Goal: Transaction & Acquisition: Purchase product/service

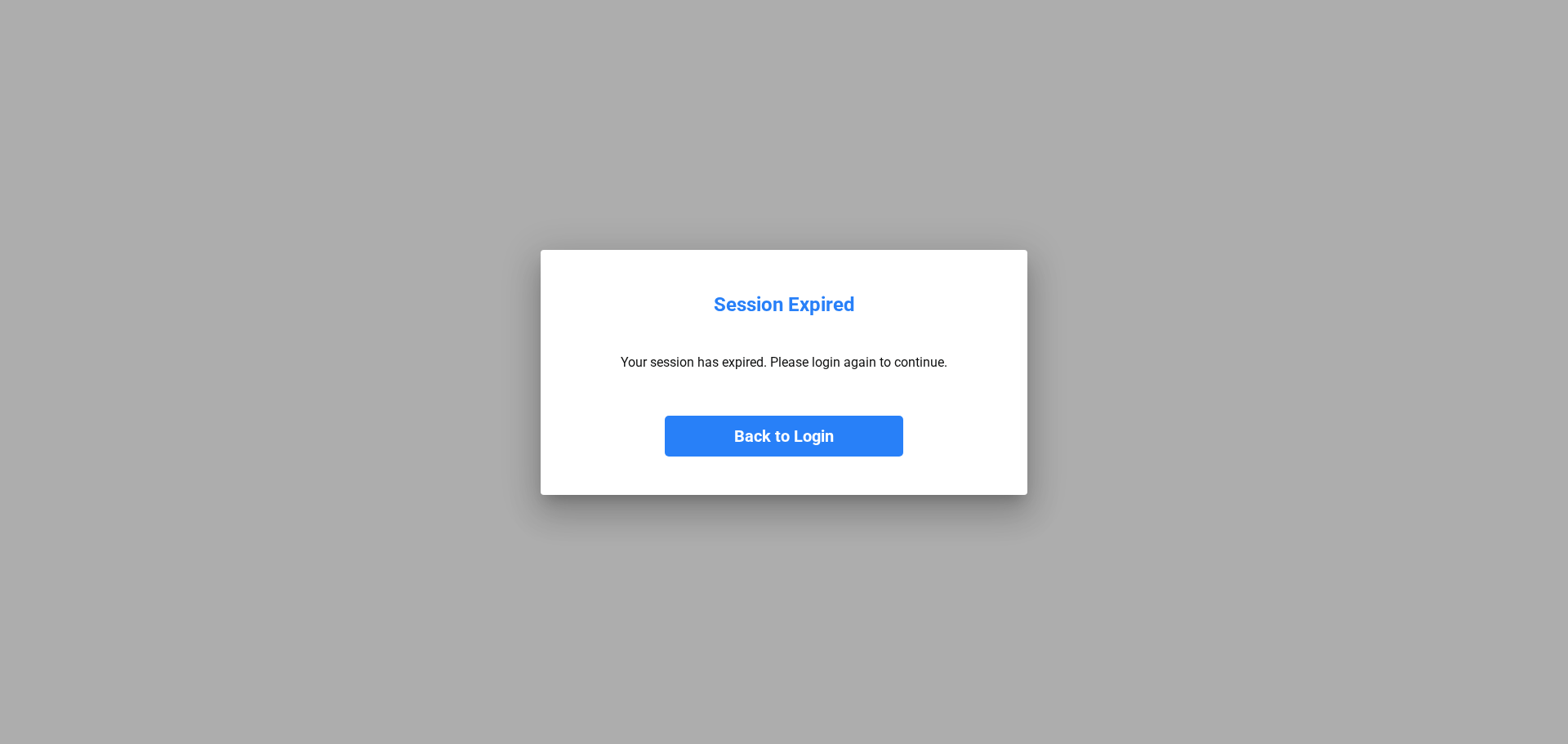
click at [736, 439] on button "Back to Login" at bounding box center [784, 436] width 238 height 41
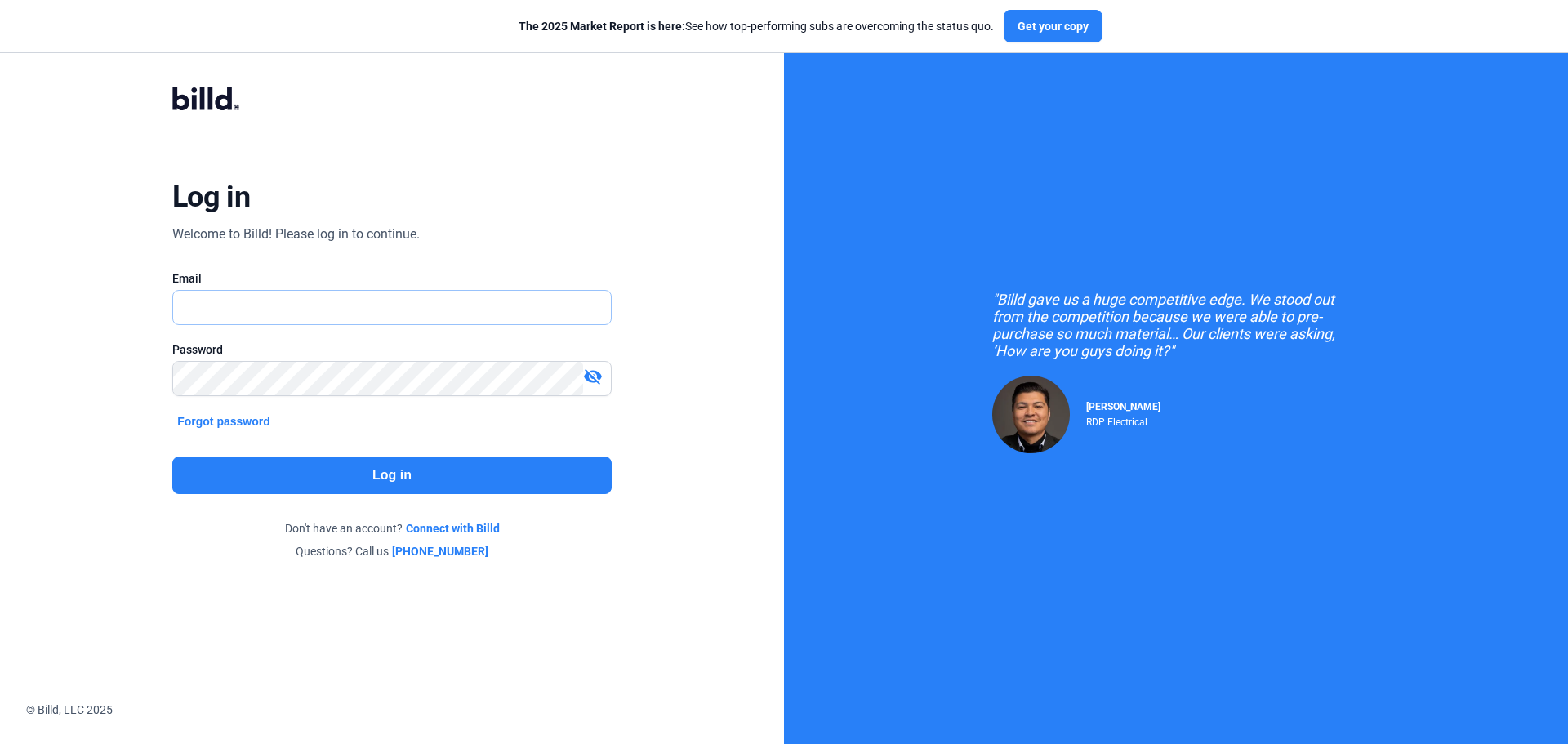
type input "[EMAIL_ADDRESS][DOMAIN_NAME]"
click at [454, 480] on button "Log in" at bounding box center [392, 475] width 439 height 37
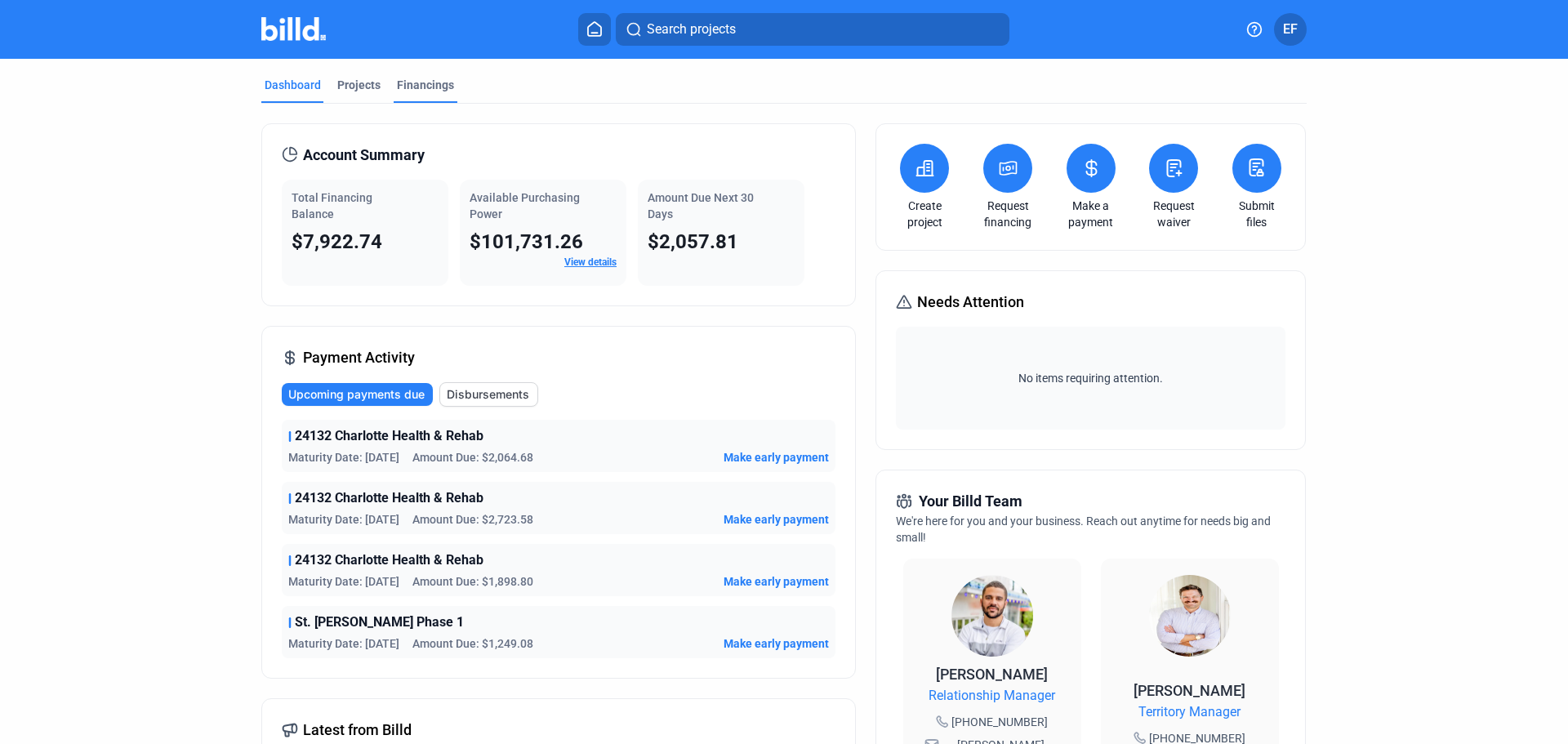
click at [410, 83] on div "Financings" at bounding box center [425, 85] width 57 height 16
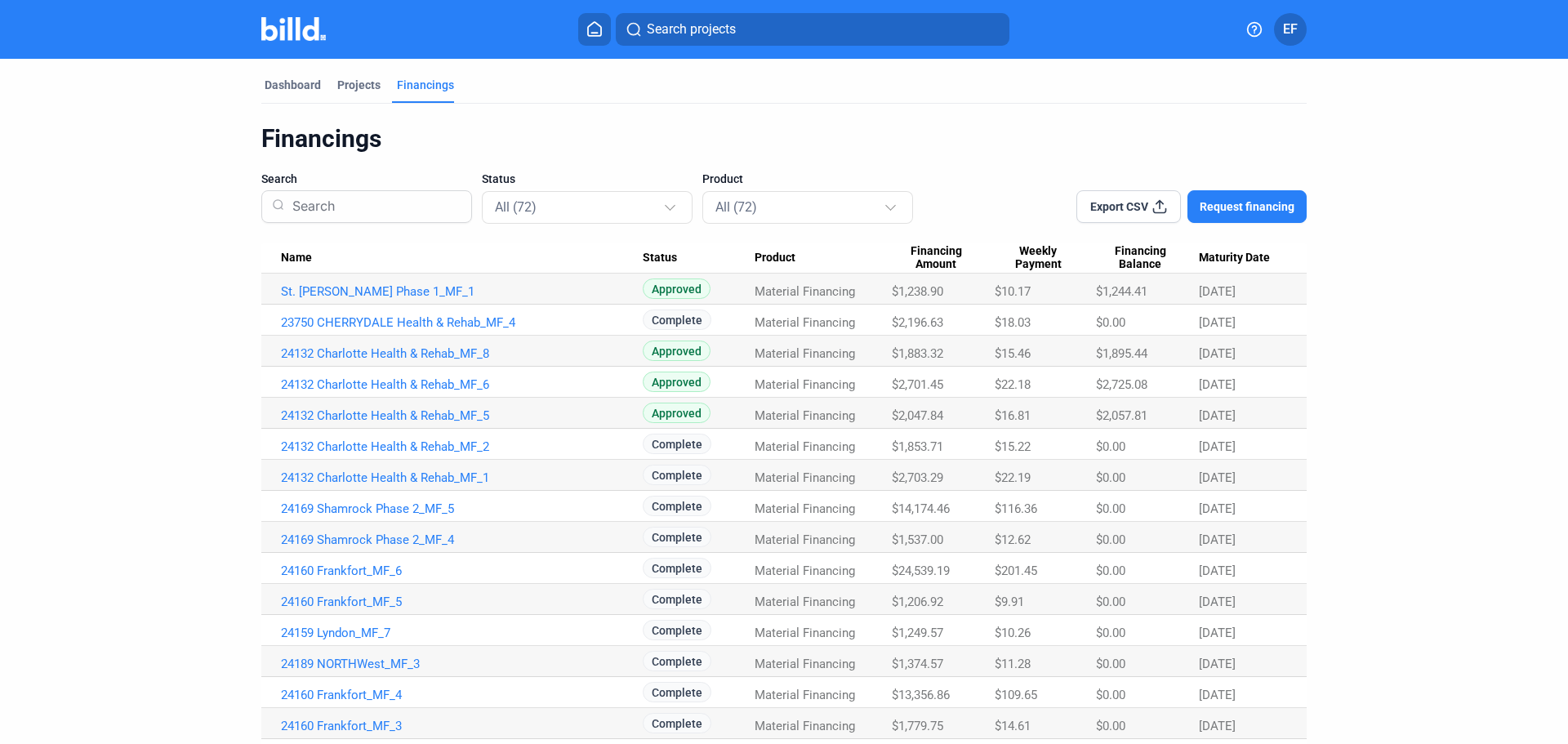
click at [1266, 206] on span "Request financing" at bounding box center [1247, 206] width 94 height 16
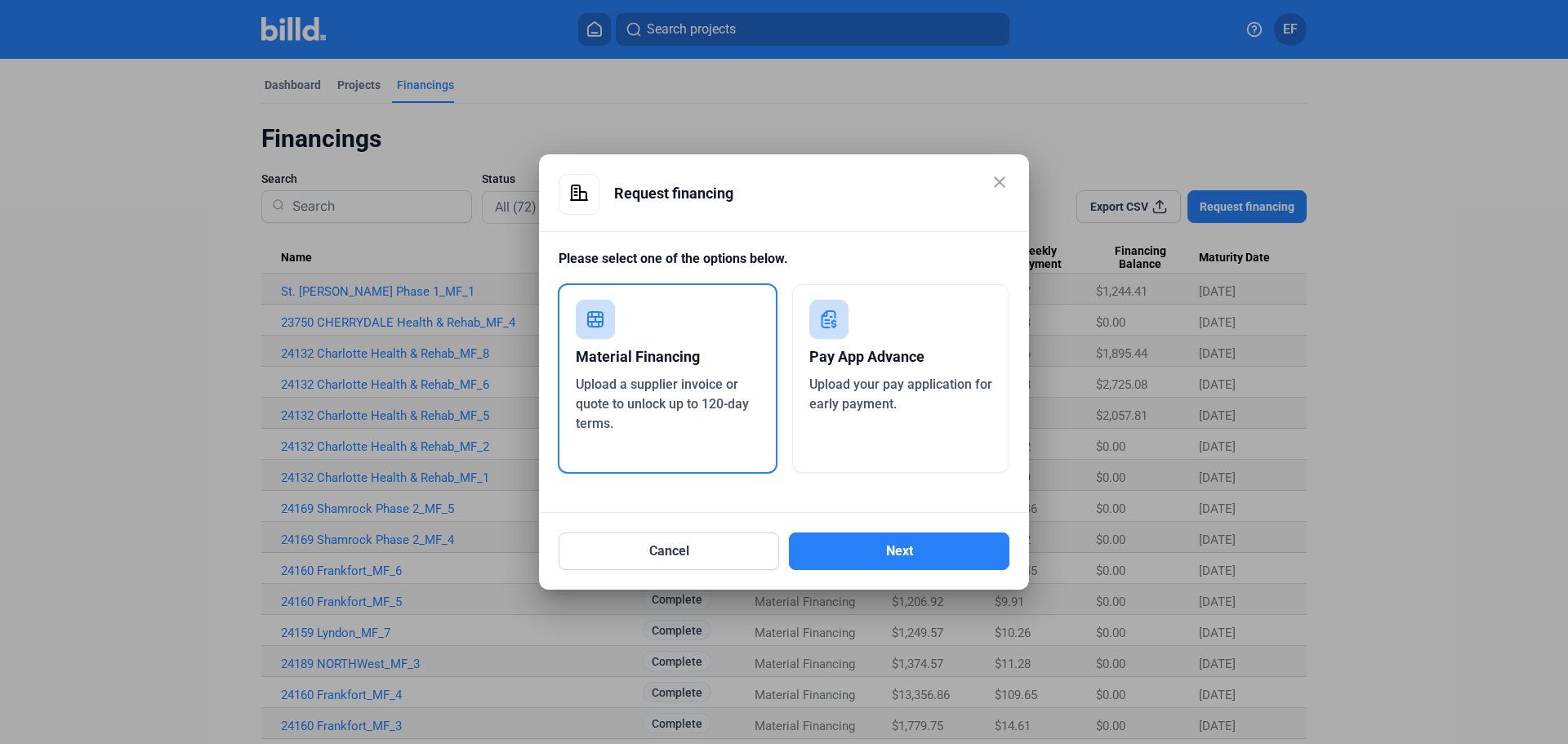
click at [871, 530] on div "Cancel Next" at bounding box center [784, 542] width 451 height 57
click at [868, 538] on button "Next" at bounding box center [899, 552] width 221 height 37
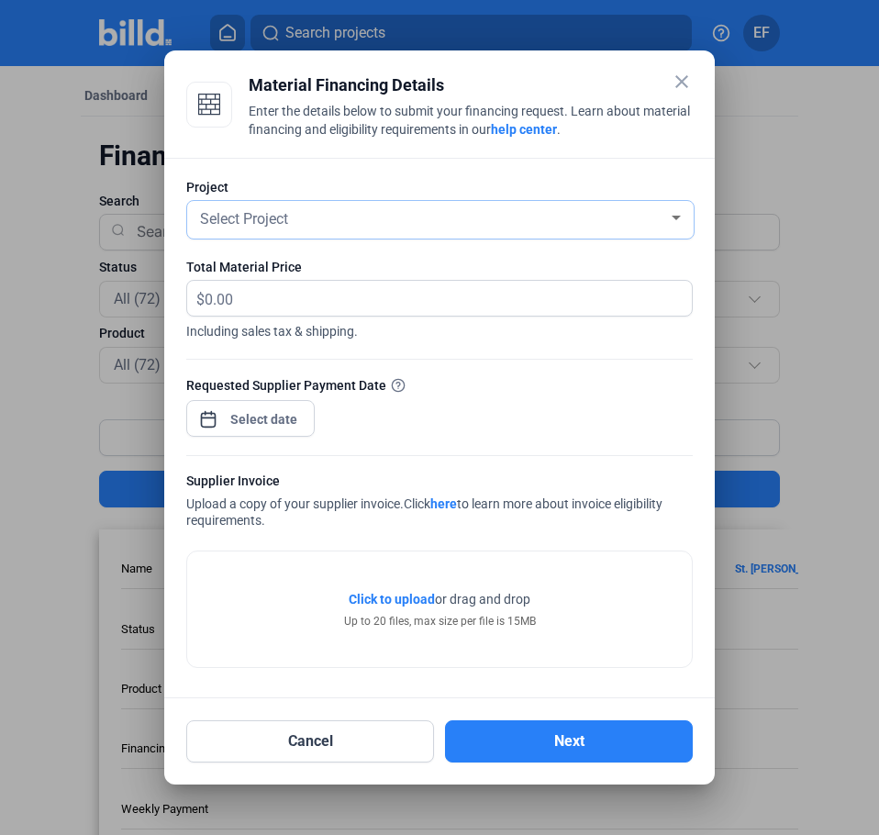
click at [373, 222] on div "Select Project" at bounding box center [432, 218] width 472 height 26
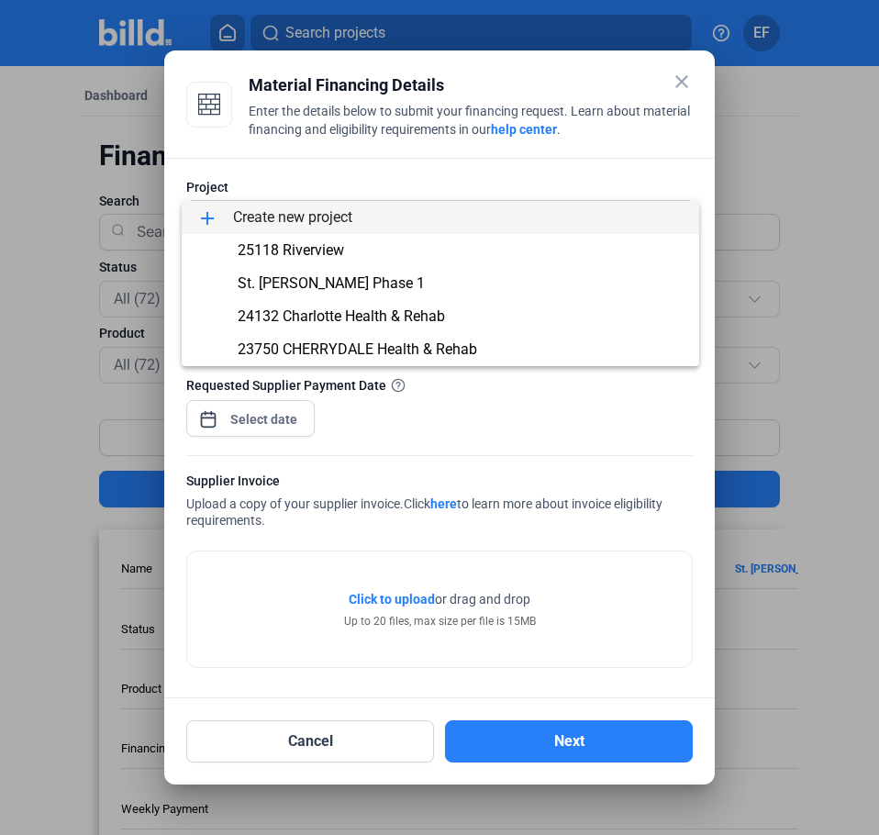
click at [682, 85] on div at bounding box center [439, 417] width 879 height 835
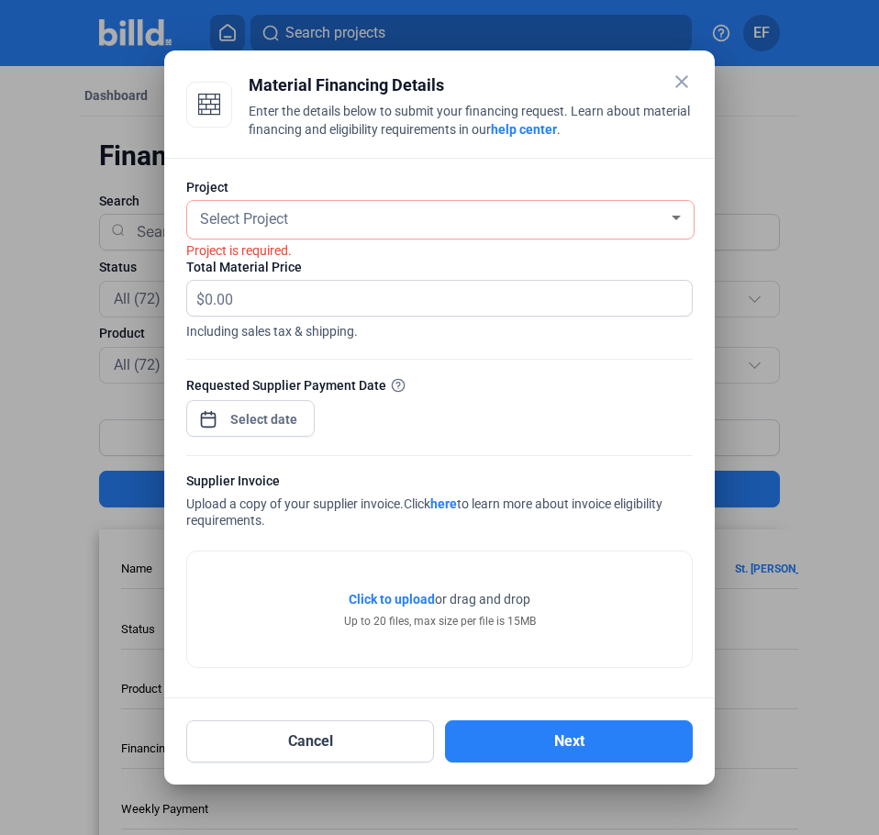
click at [682, 72] on mat-icon "close" at bounding box center [682, 82] width 22 height 22
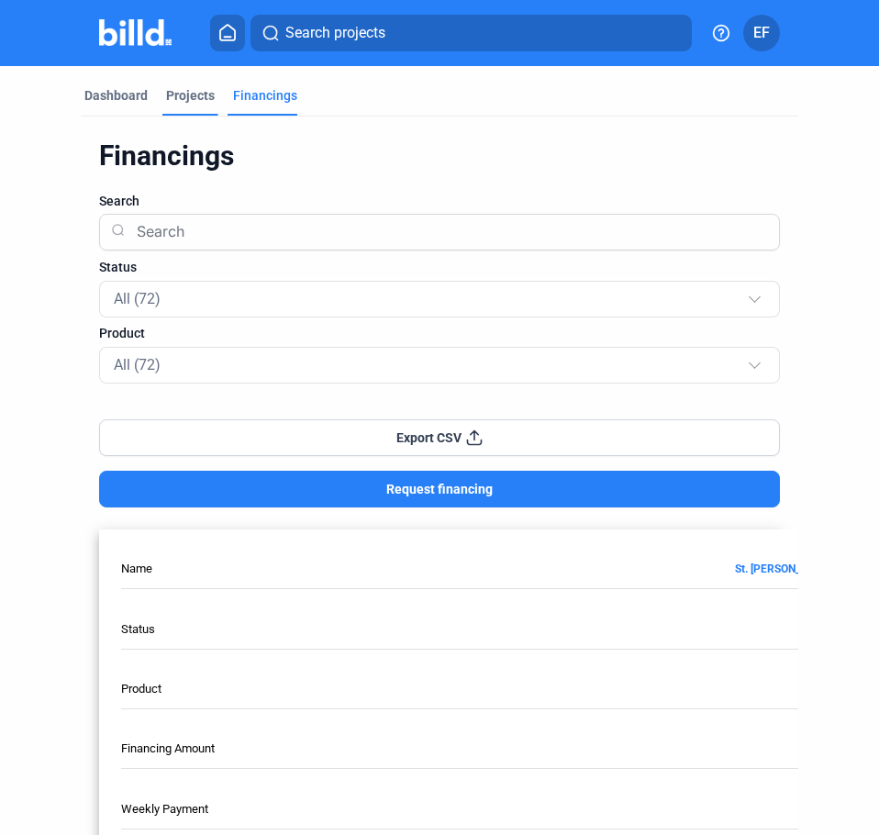
click at [202, 92] on div "Projects" at bounding box center [190, 95] width 49 height 18
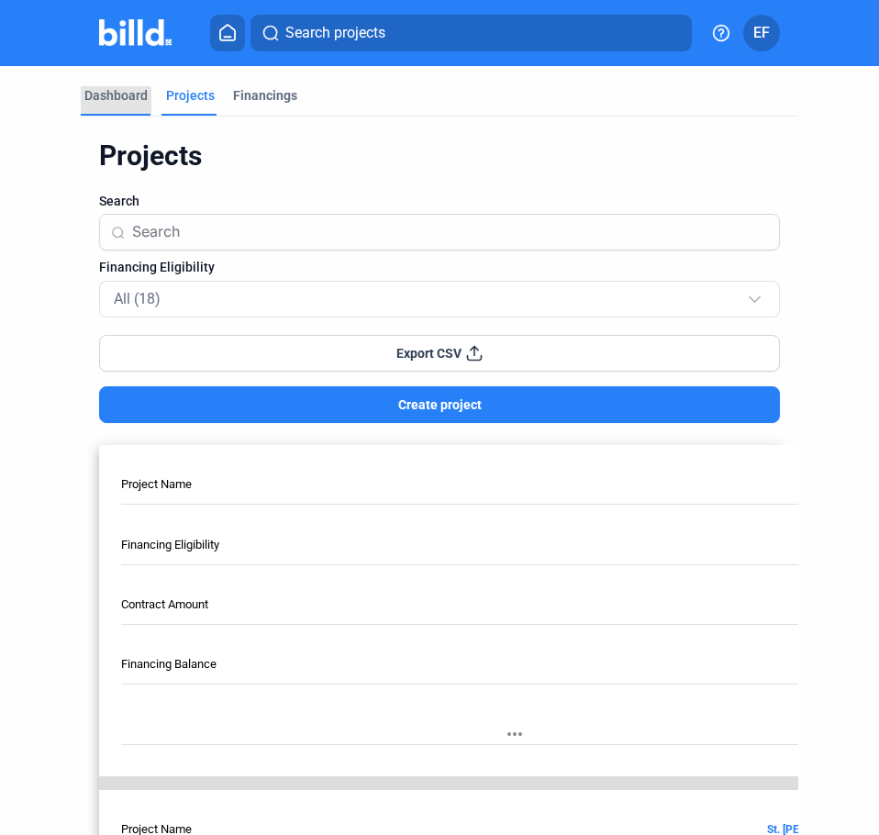
click at [111, 104] on div "Dashboard" at bounding box center [115, 95] width 63 height 18
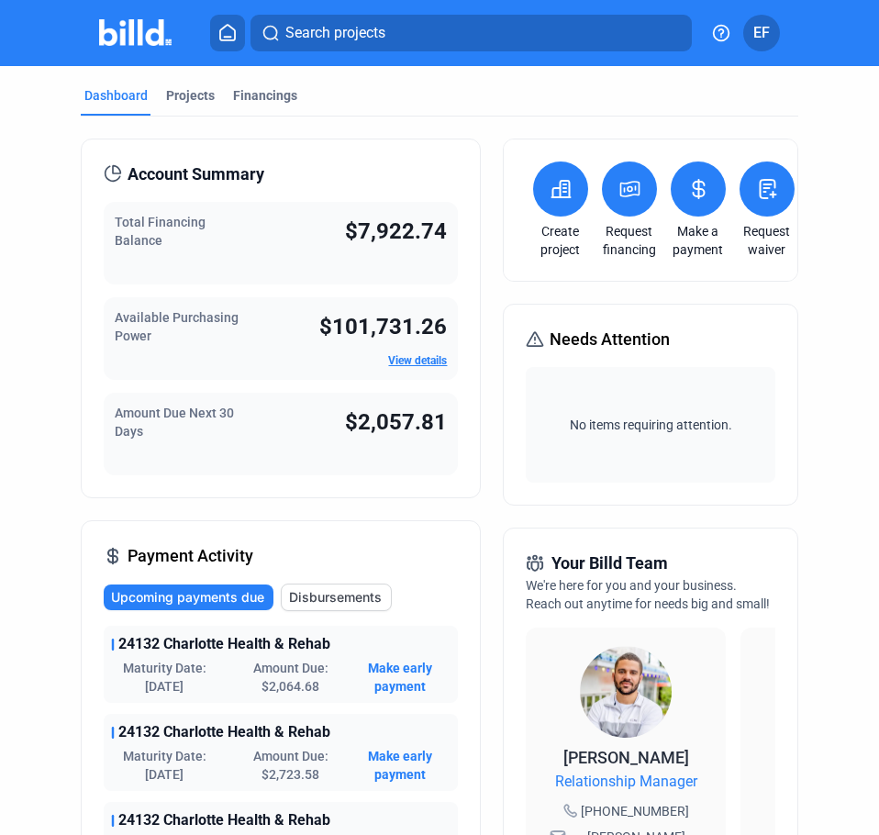
click at [575, 194] on button at bounding box center [560, 189] width 55 height 55
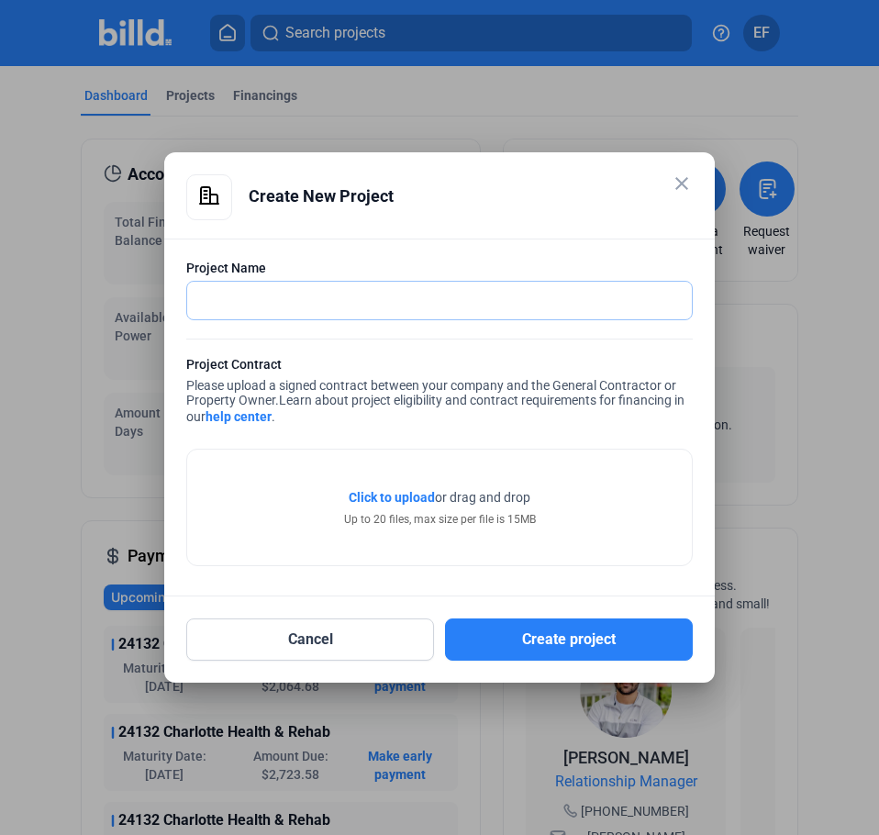
click at [442, 297] on input "text" at bounding box center [439, 301] width 505 height 38
click at [302, 301] on input "text" at bounding box center [429, 301] width 485 height 38
type input "[GEOGRAPHIC_DATA][PERSON_NAME] Phase 2"
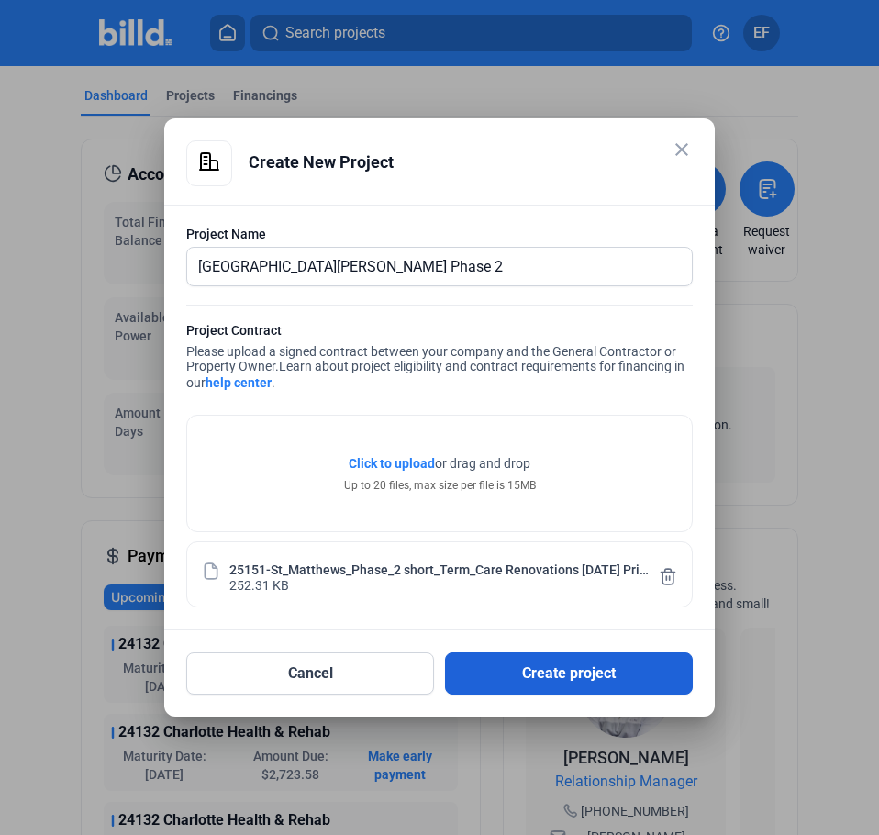
click at [556, 682] on button "Create project" at bounding box center [569, 674] width 248 height 42
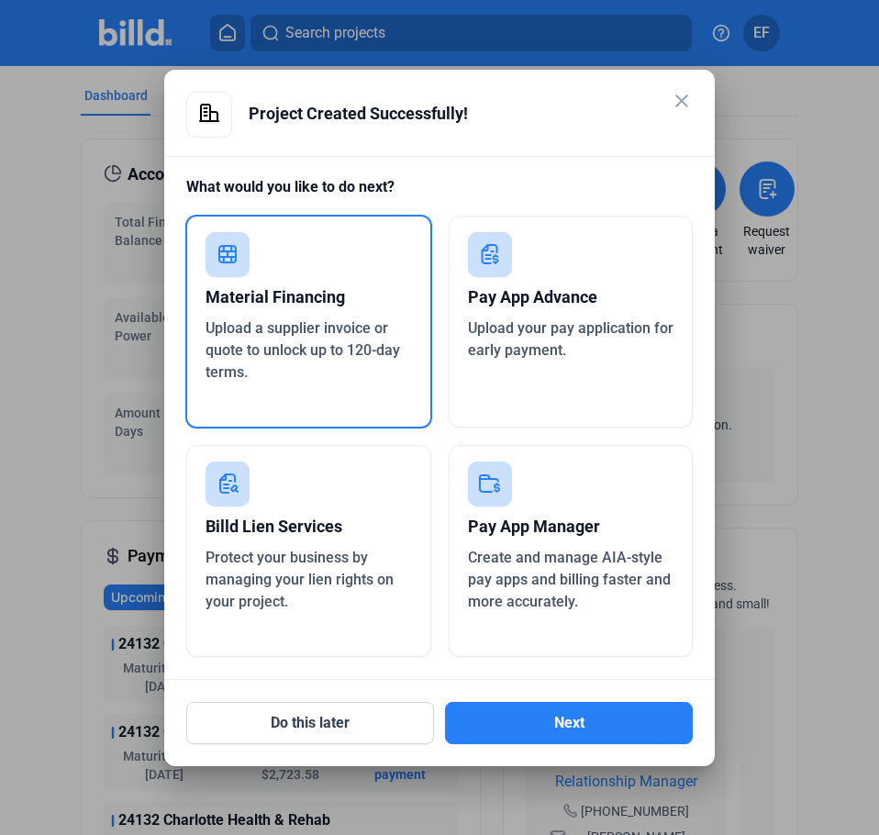
click at [337, 314] on div "Material Financing" at bounding box center [309, 297] width 207 height 40
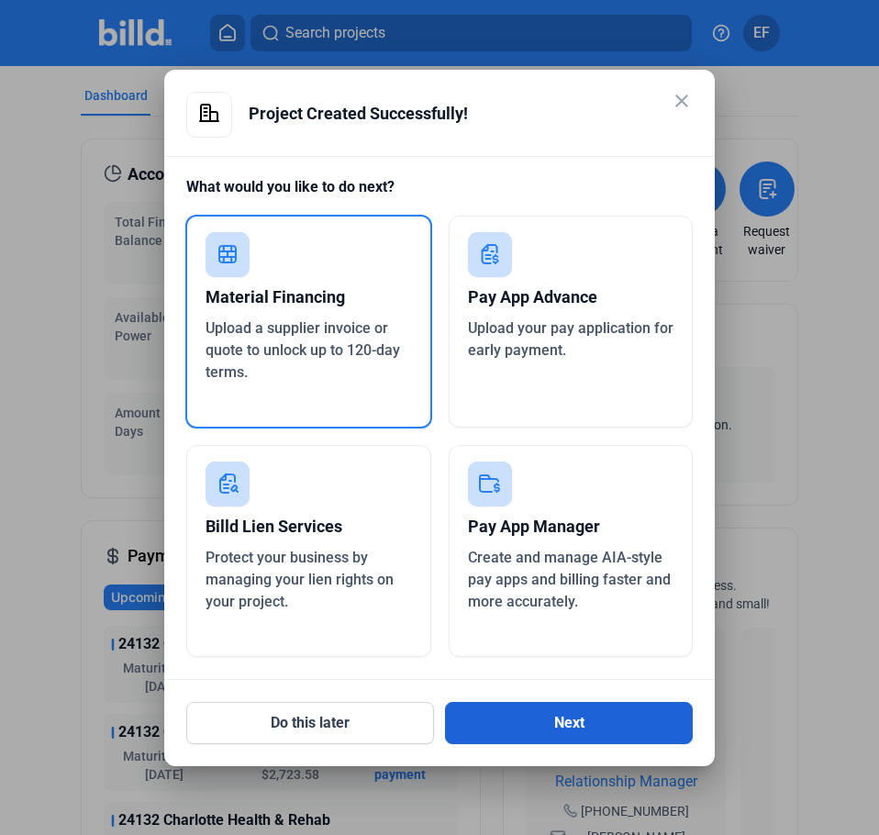
click at [515, 720] on button "Next" at bounding box center [569, 723] width 248 height 42
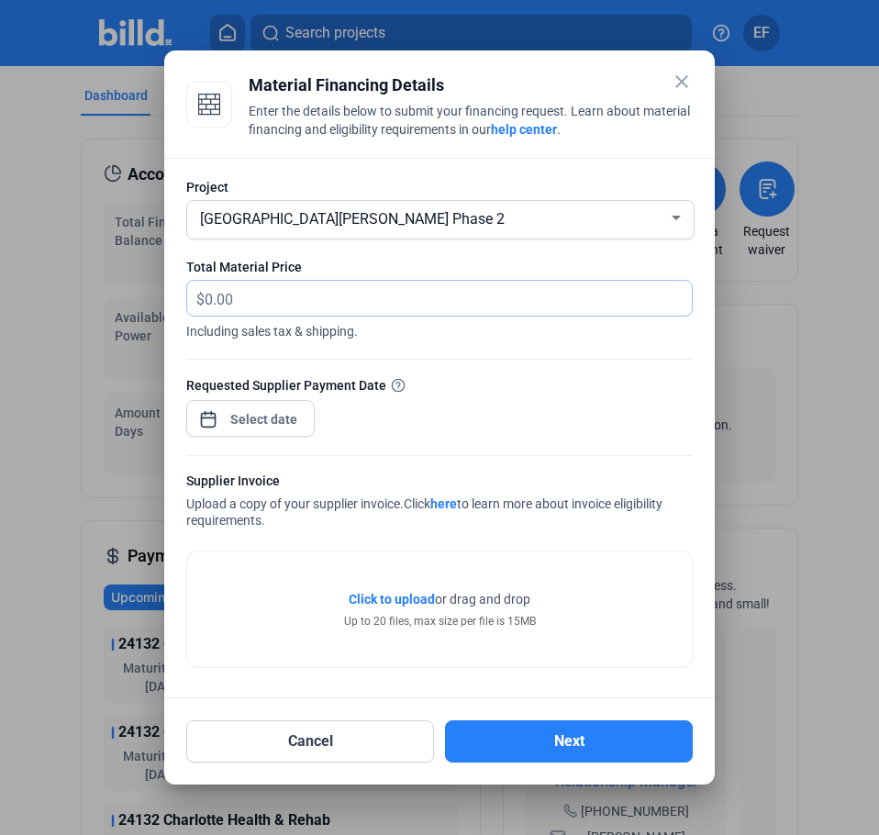
drag, startPoint x: 292, startPoint y: 294, endPoint x: 214, endPoint y: 308, distance: 79.4
click at [214, 308] on input "text" at bounding box center [448, 299] width 487 height 36
type input "1,012.09"
click at [394, 598] on span "Click to upload" at bounding box center [392, 599] width 86 height 15
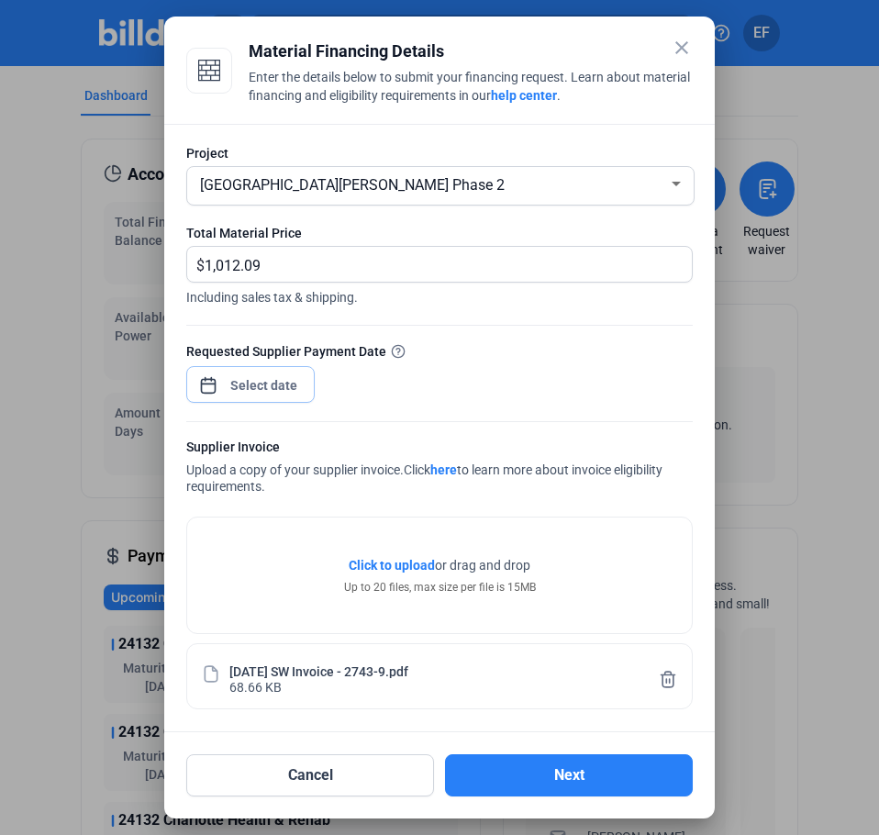
click at [281, 385] on div "close Material Financing Details Enter the details below to submit your financi…" at bounding box center [439, 417] width 879 height 835
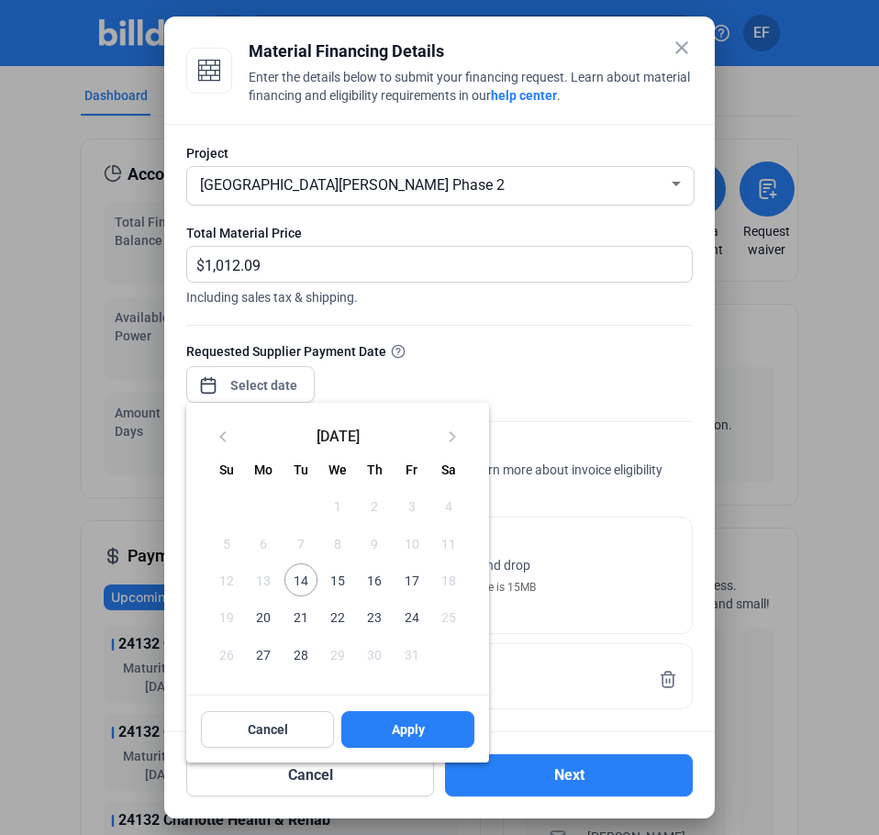
click at [409, 587] on span "17" at bounding box center [411, 580] width 33 height 33
click at [385, 723] on button "Apply" at bounding box center [407, 729] width 133 height 37
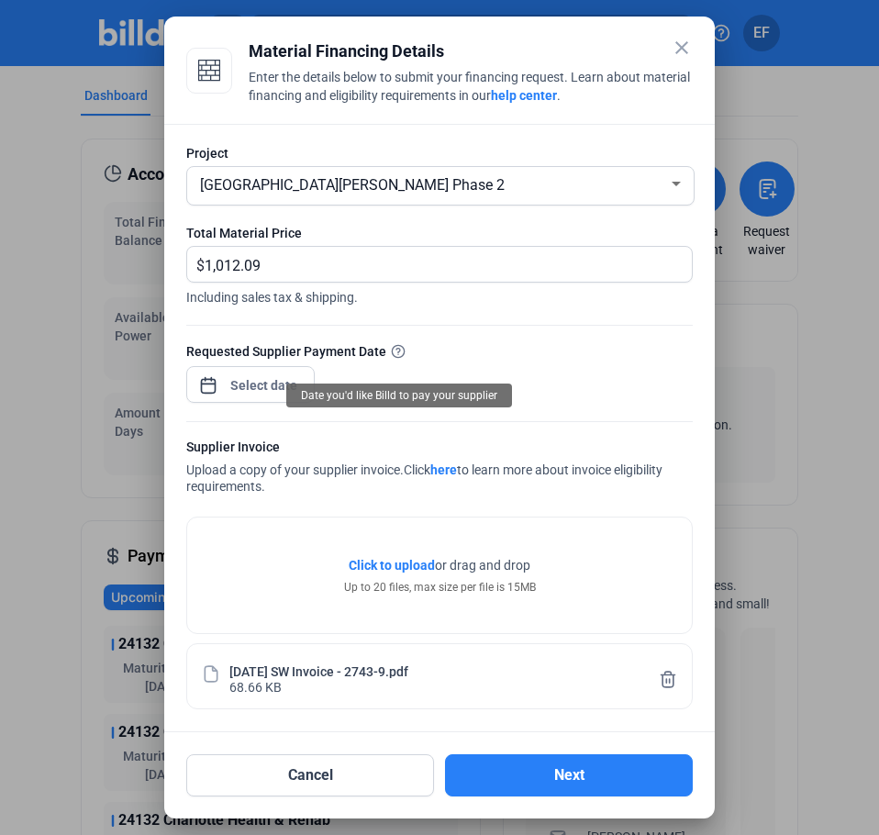
click at [393, 344] on icon at bounding box center [398, 351] width 15 height 15
click at [290, 391] on div "close Material Financing Details Enter the details below to submit your financi…" at bounding box center [439, 417] width 879 height 835
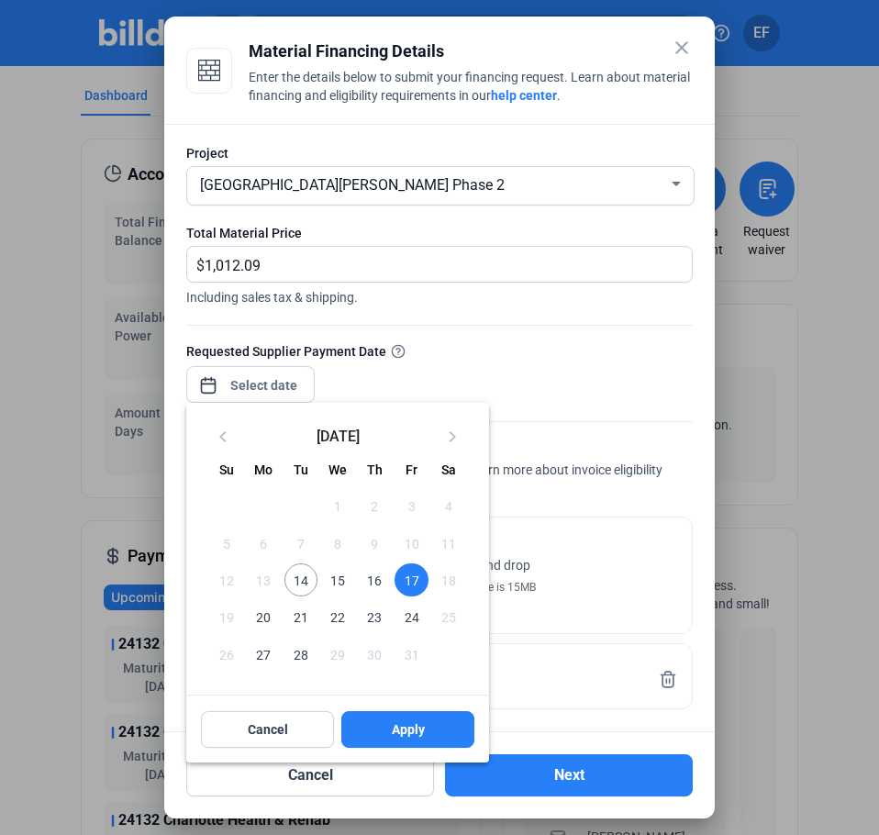
click at [300, 572] on span "14" at bounding box center [301, 580] width 33 height 33
click at [342, 569] on span "15" at bounding box center [337, 580] width 33 height 33
click at [386, 725] on button "Apply" at bounding box center [407, 729] width 133 height 37
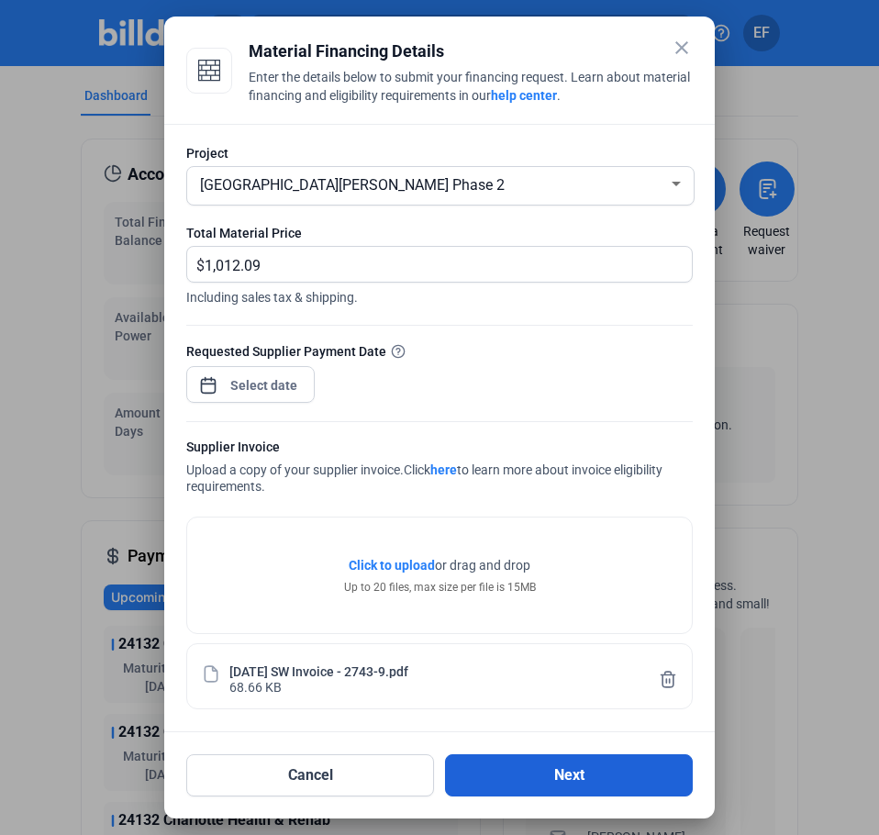
click at [543, 771] on button "Next" at bounding box center [569, 776] width 248 height 42
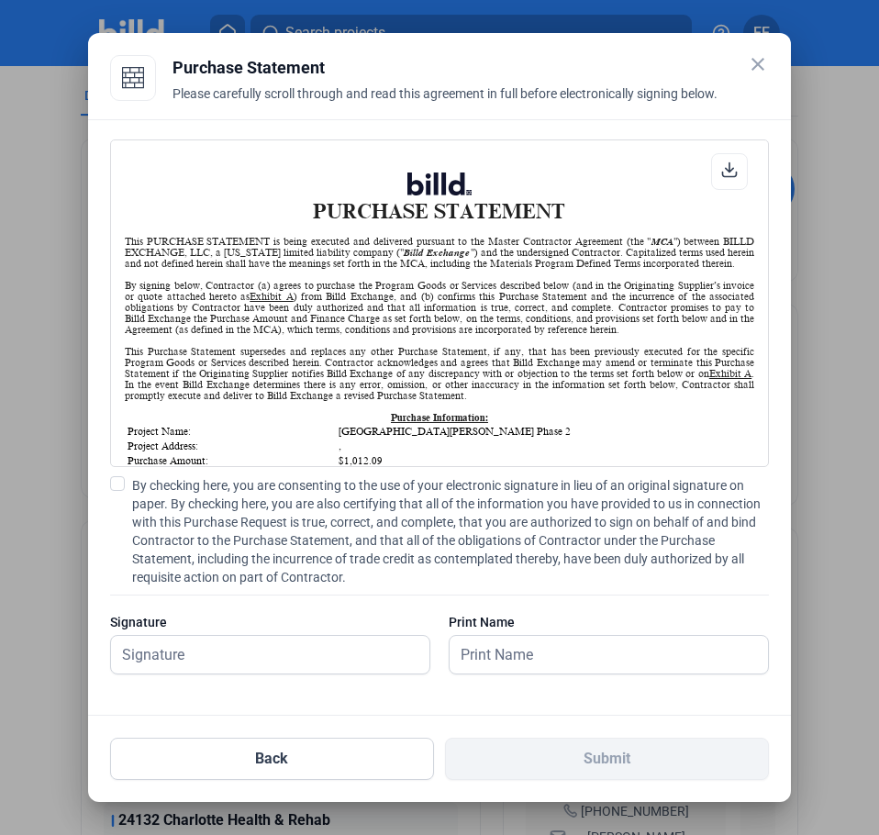
scroll to position [1, 0]
click at [316, 648] on input "text" at bounding box center [260, 655] width 299 height 38
type input "[PERSON_NAME]"
click at [645, 658] on input "[PERSON_NAME]" at bounding box center [609, 655] width 319 height 38
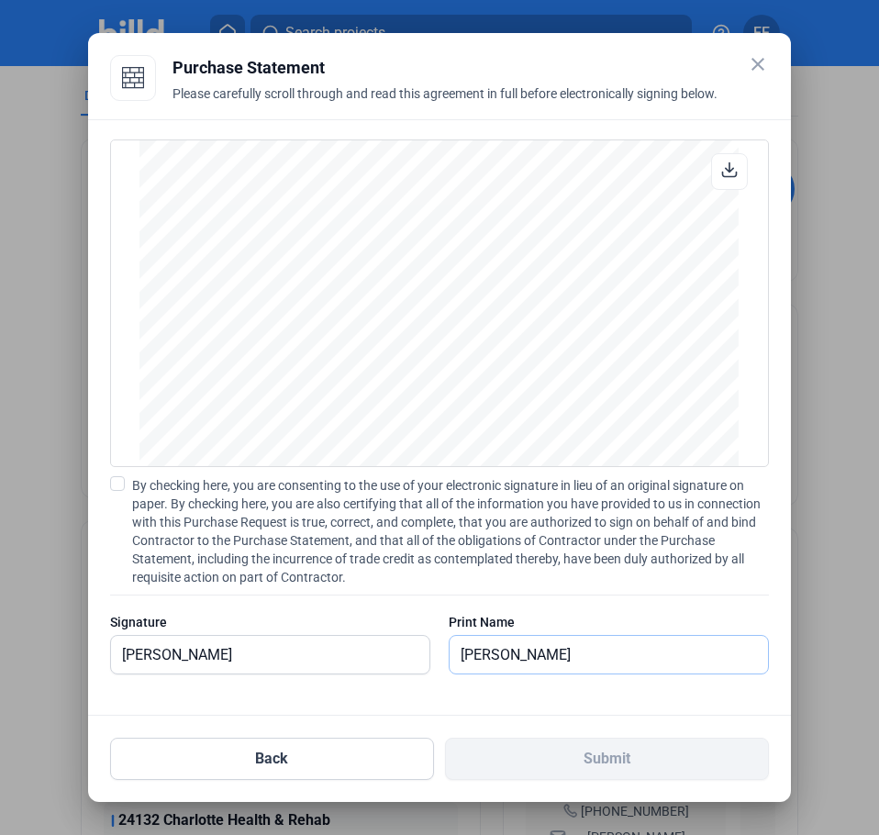
scroll to position [1385, 0]
click at [776, 532] on div "PURCHASE STATEMENT This PURCHASE STATEMENT is being executed and delivered purs…" at bounding box center [439, 417] width 703 height 597
click at [595, 643] on input "[PERSON_NAME]" at bounding box center [599, 655] width 299 height 38
click at [129, 477] on label "By checking here, you are consenting to the use of your electronic signature in…" at bounding box center [439, 531] width 659 height 110
click at [0, 0] on input "By checking here, you are consenting to the use of your electronic signature in…" at bounding box center [0, 0] width 0 height 0
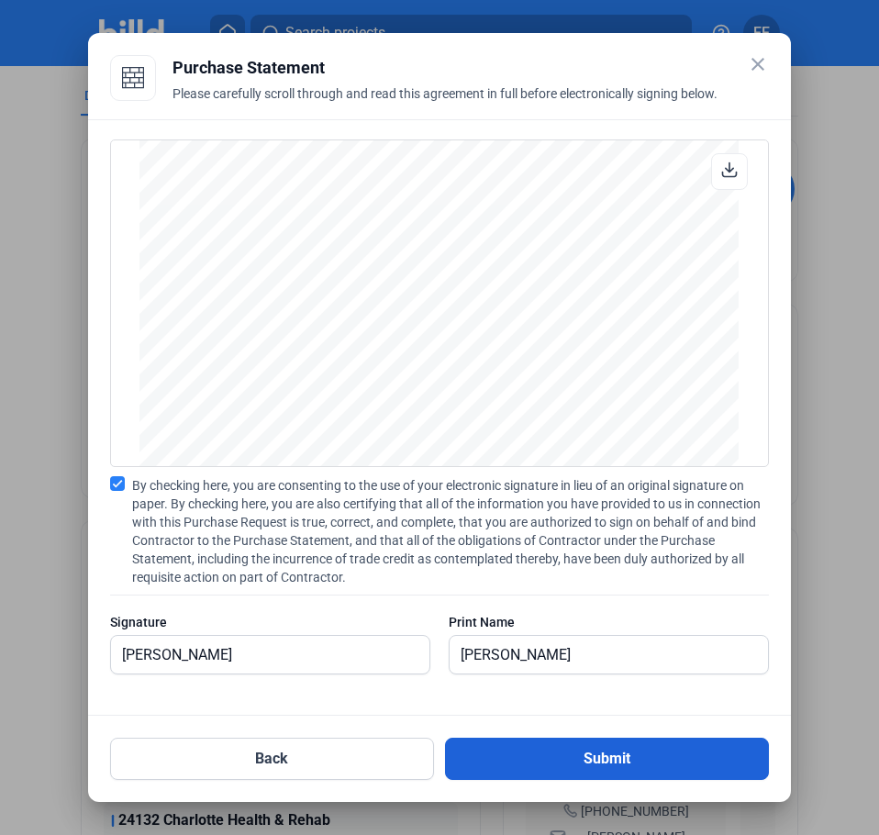
click at [568, 753] on button "Submit" at bounding box center [607, 759] width 324 height 42
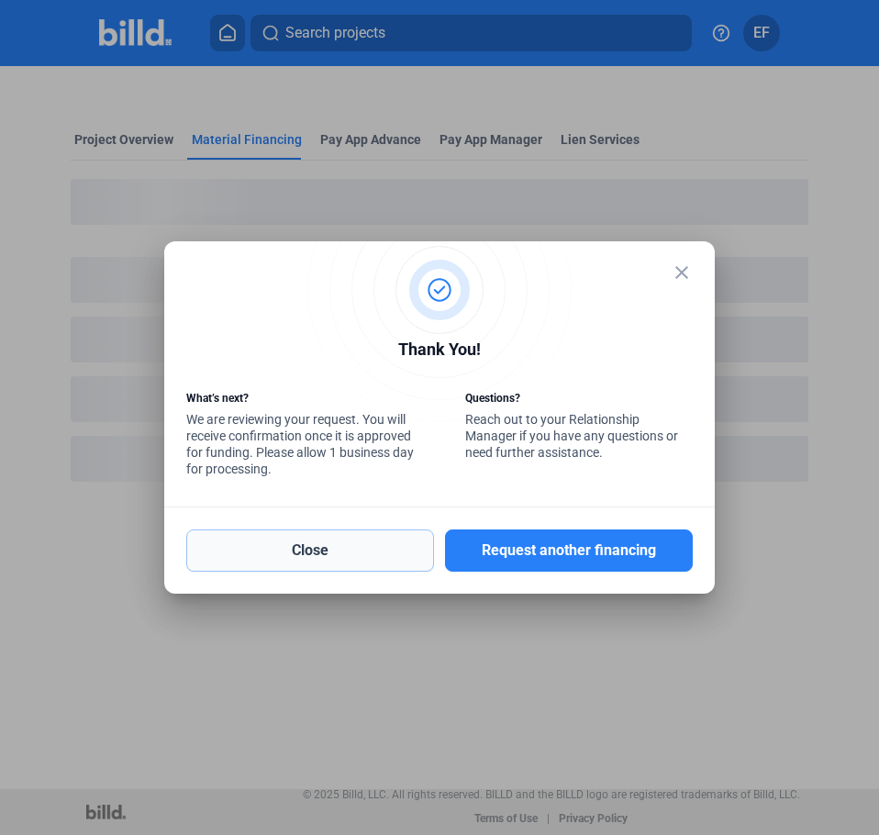
click at [403, 563] on button "Close" at bounding box center [310, 551] width 248 height 42
